Goal: Browse casually

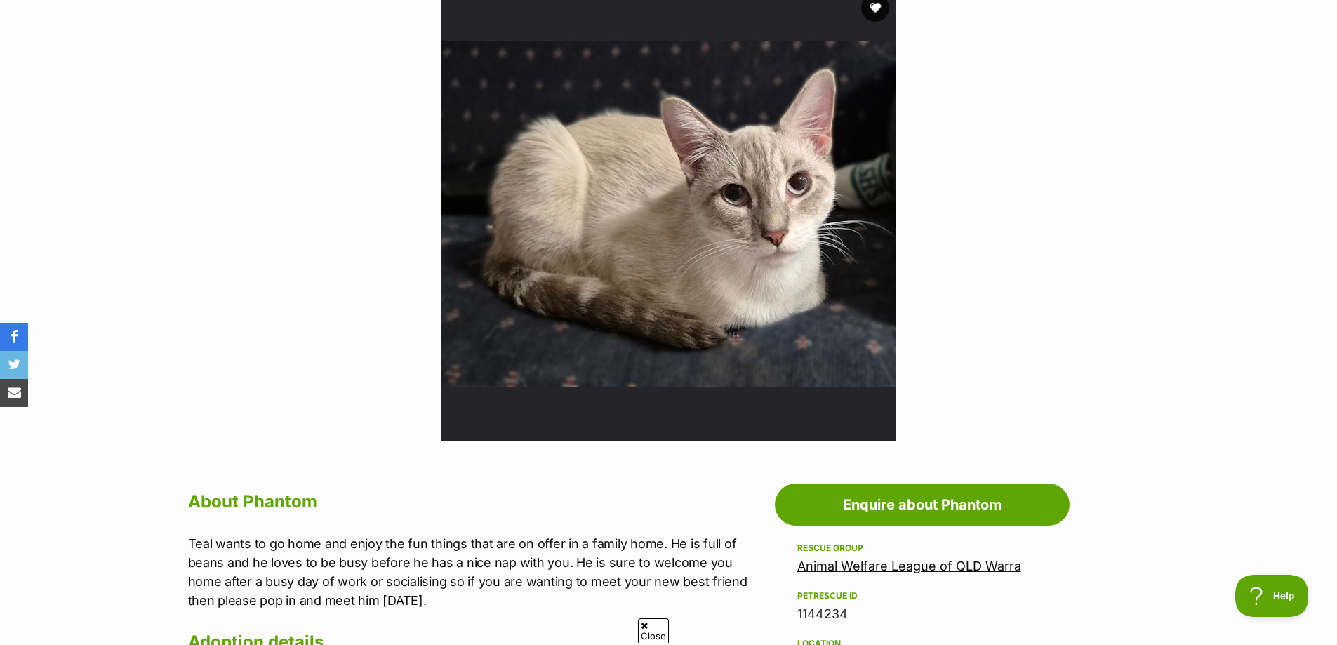
scroll to position [281, 0]
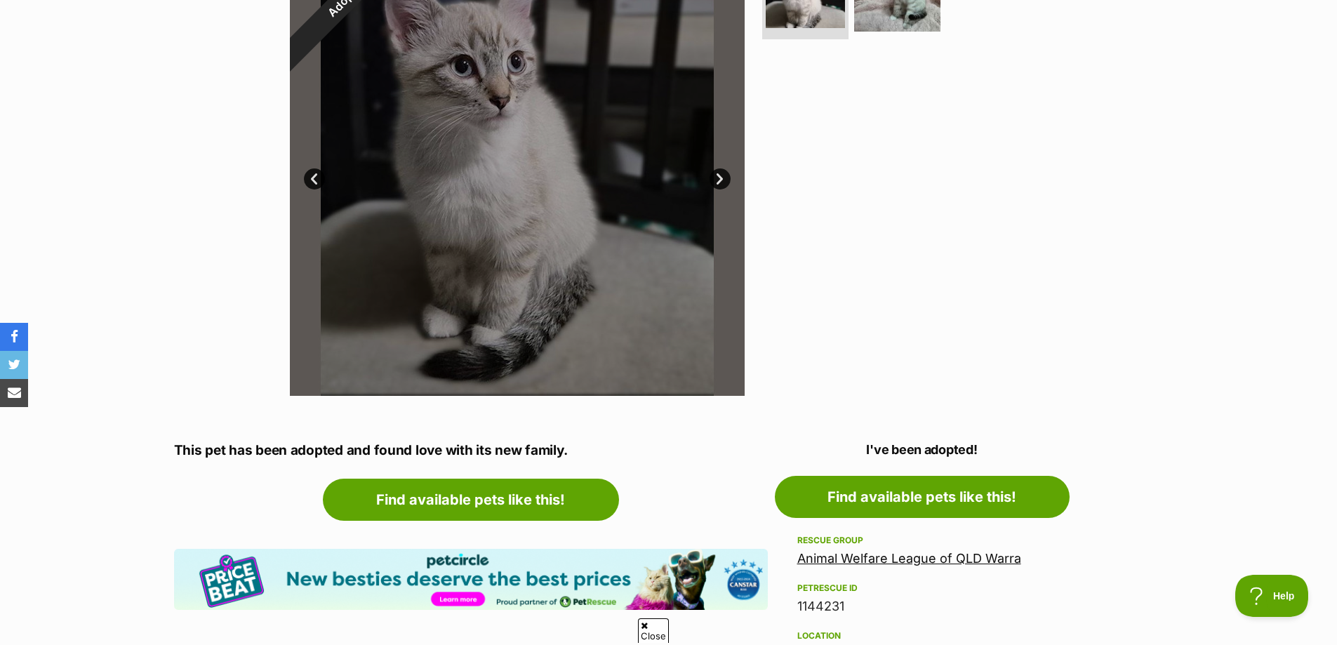
scroll to position [140, 0]
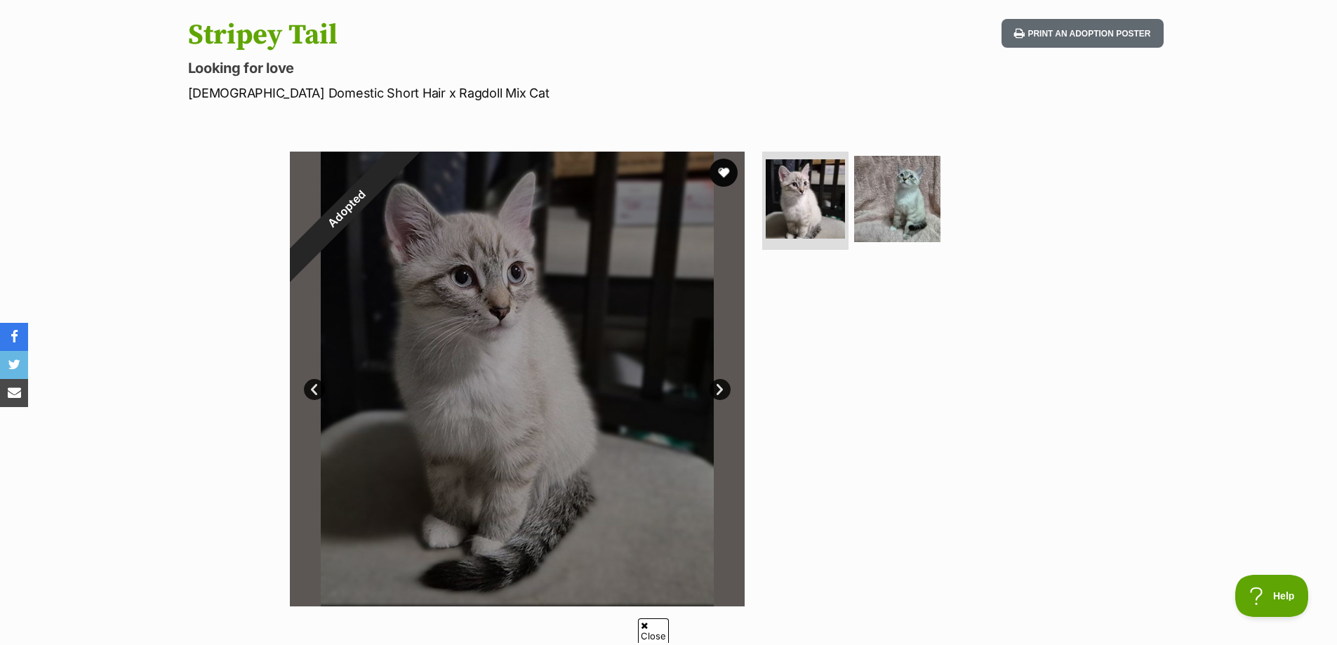
click at [721, 385] on link "Next" at bounding box center [719, 389] width 21 height 21
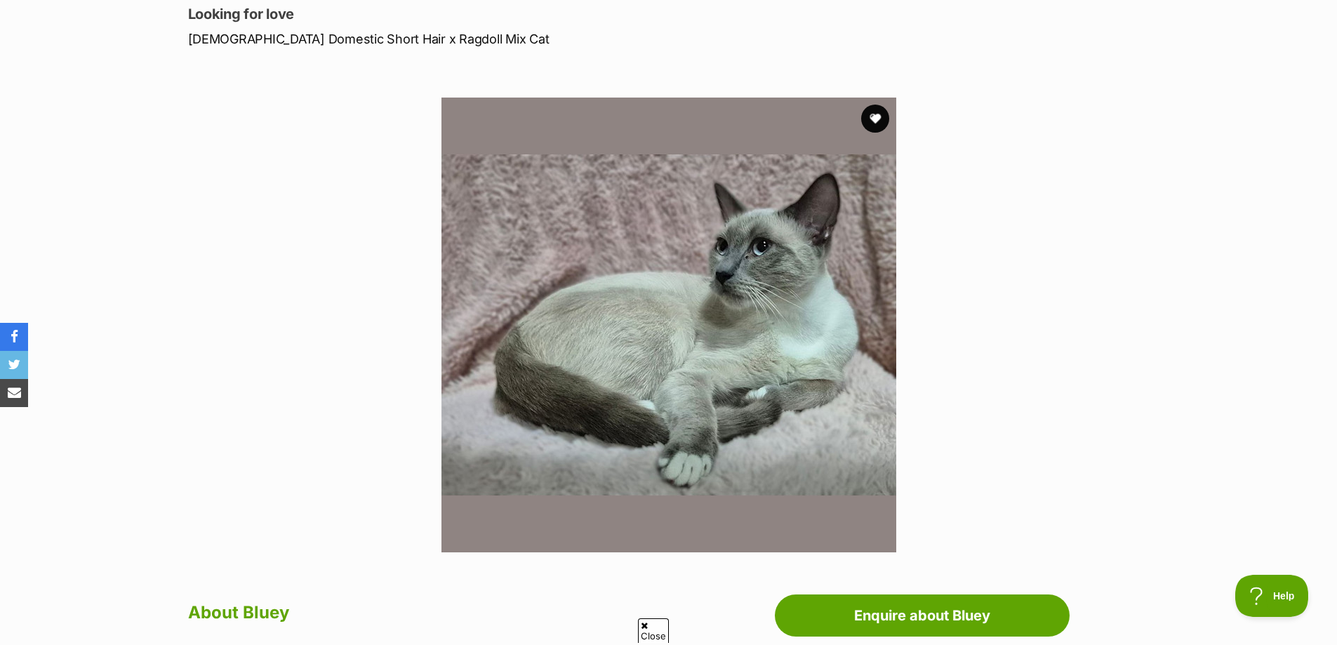
scroll to position [140, 0]
